Goal: Transaction & Acquisition: Book appointment/travel/reservation

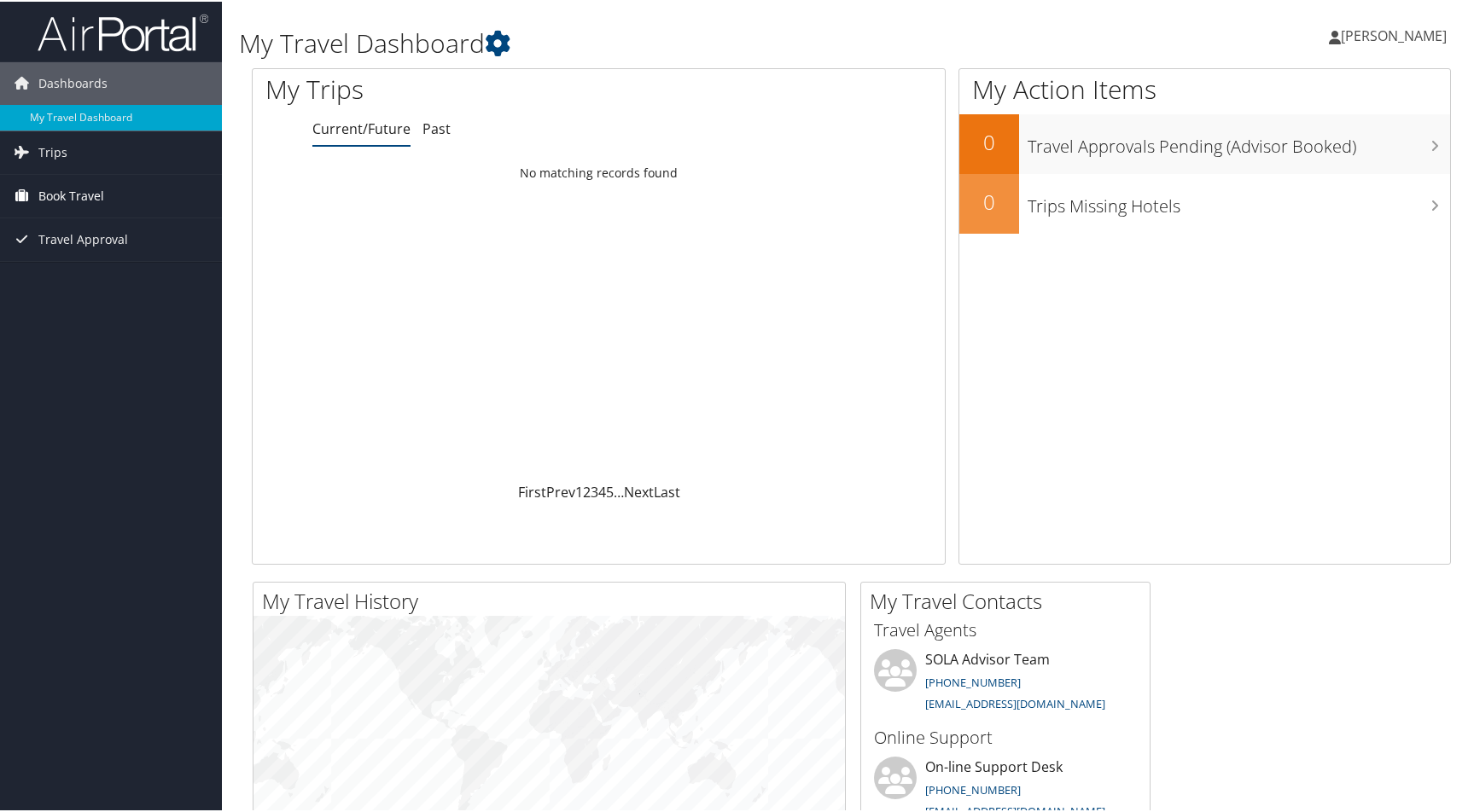
click at [79, 191] on span "Book Travel" at bounding box center [71, 194] width 66 height 42
click at [172, 272] on link "Book/Manage Online Trips" at bounding box center [110, 280] width 222 height 26
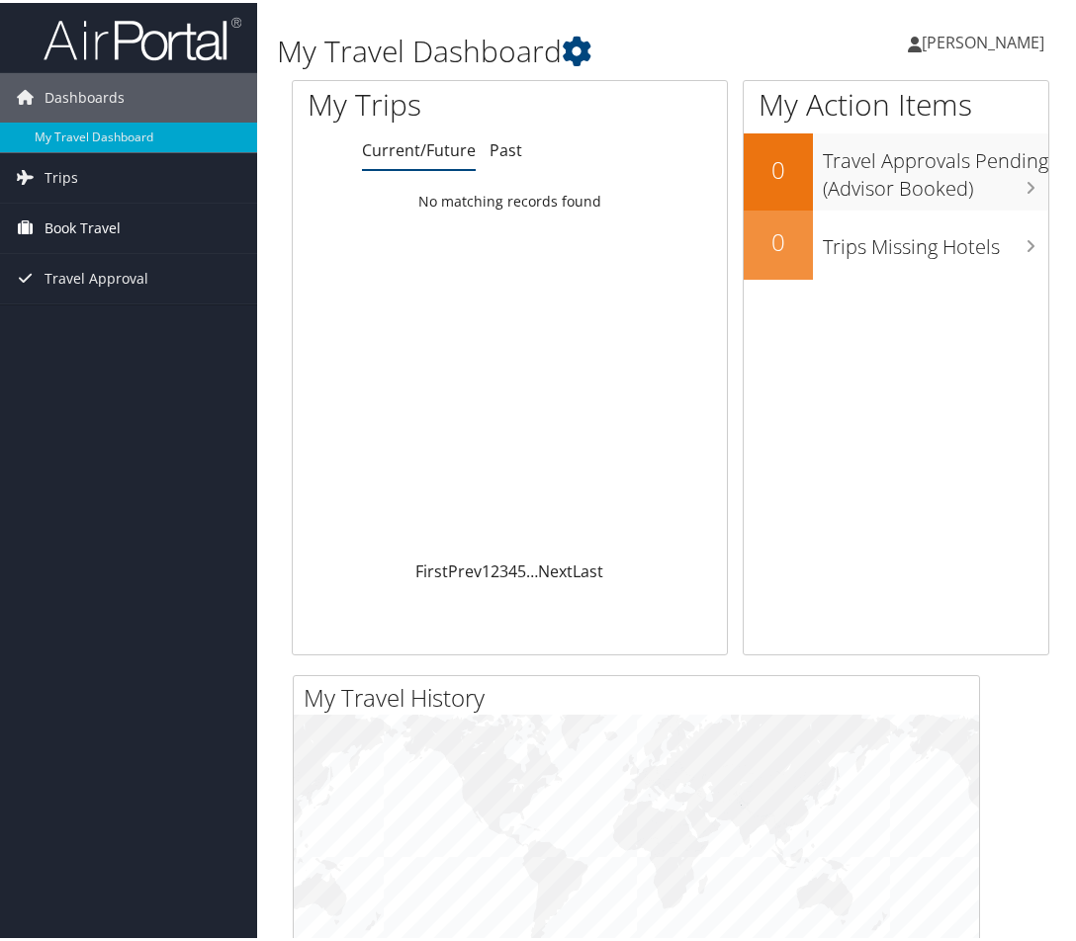
click at [92, 210] on span "Book Travel" at bounding box center [82, 225] width 76 height 49
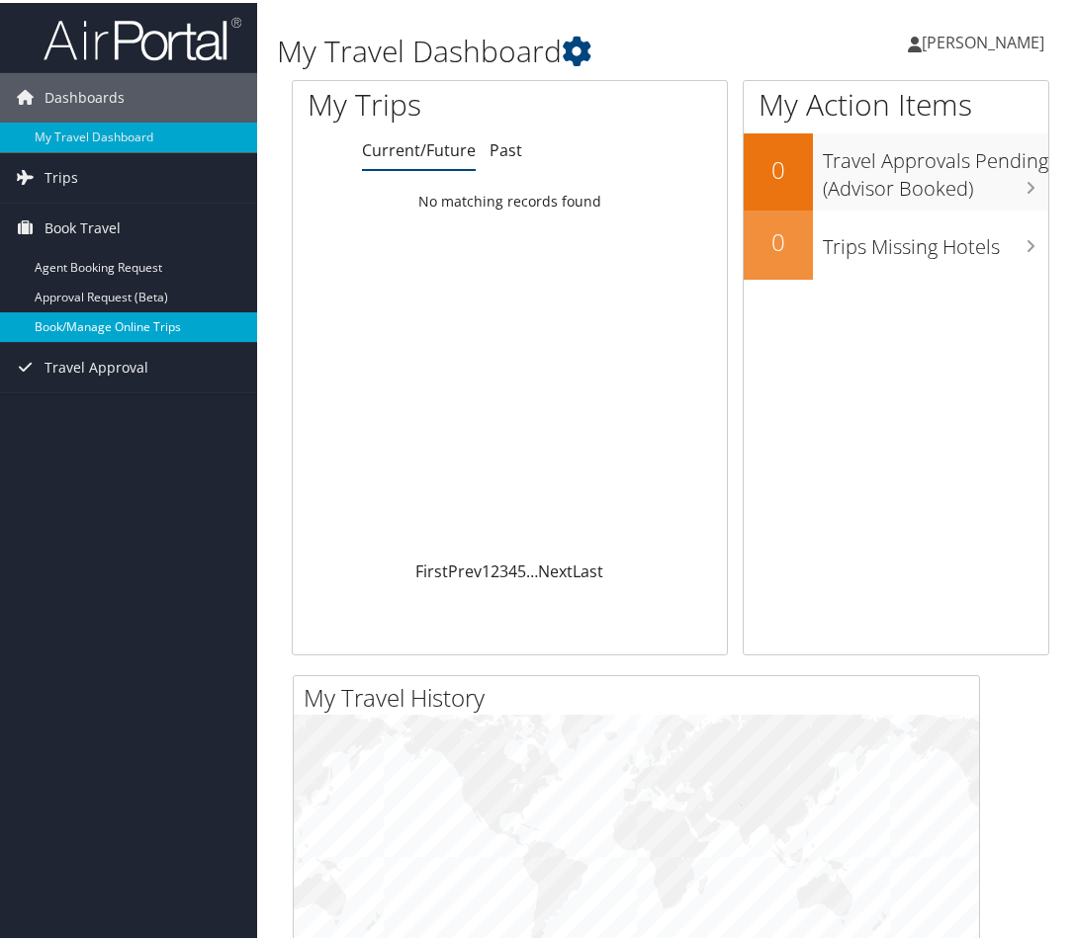
click at [113, 321] on link "Book/Manage Online Trips" at bounding box center [128, 324] width 257 height 30
